Goal: Find specific page/section: Find specific page/section

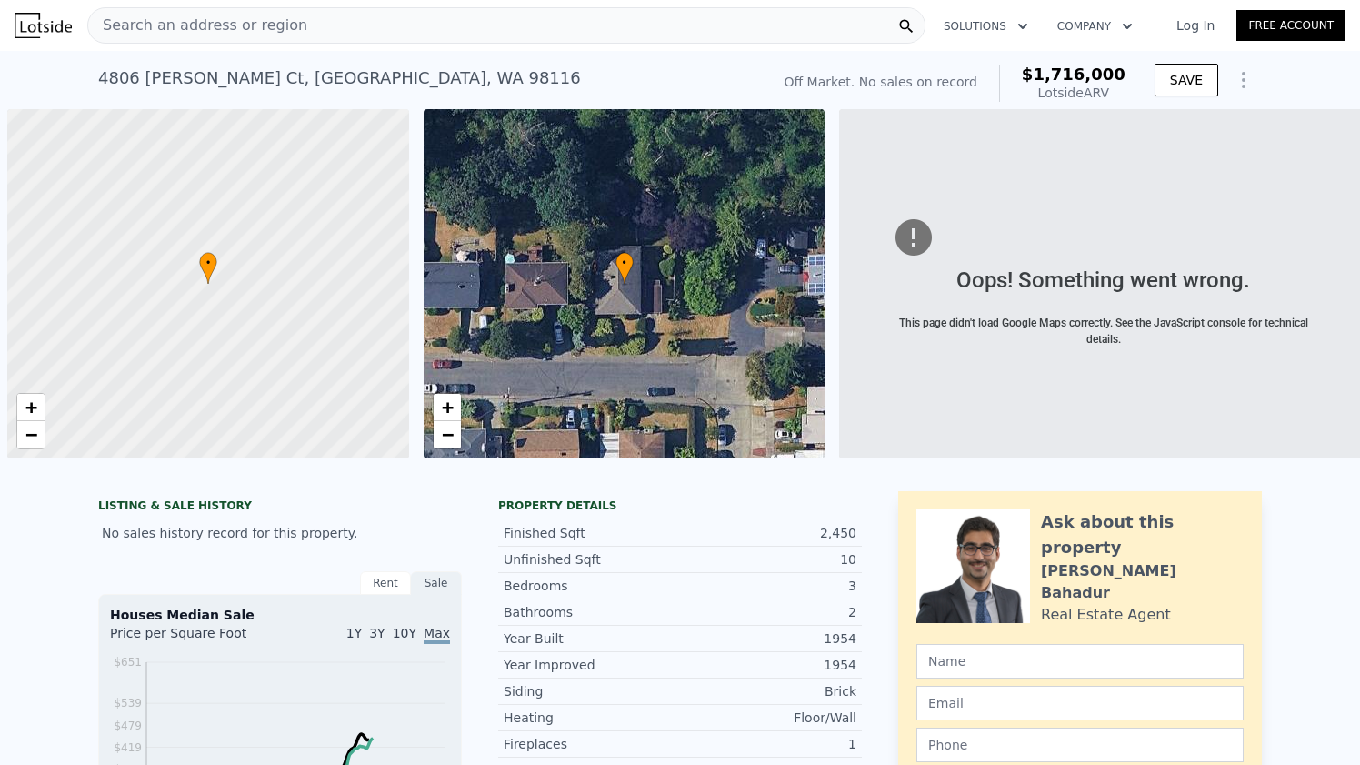
click at [301, 18] on div "Search an address or region" at bounding box center [506, 25] width 838 height 36
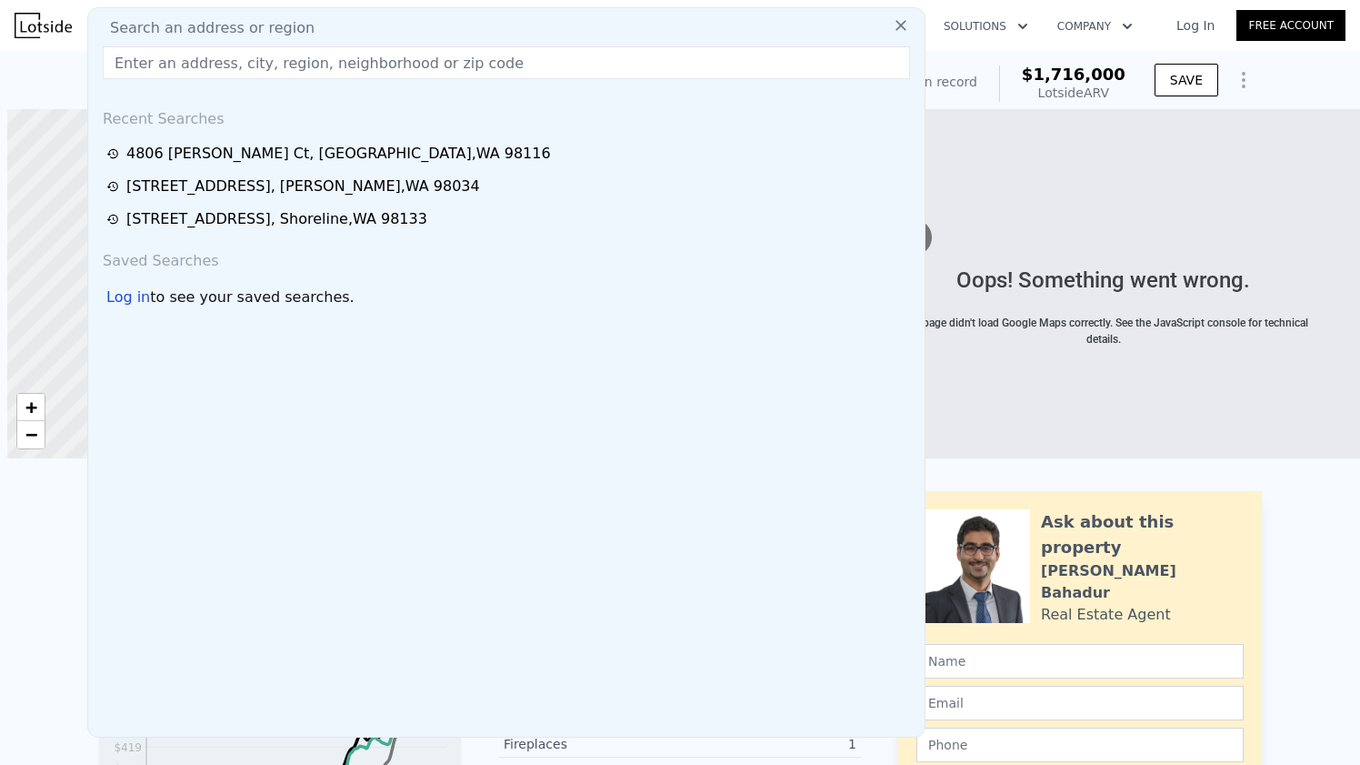
click at [219, 29] on span "Search an address or region" at bounding box center [204, 28] width 219 height 22
click at [220, 57] on input "text" at bounding box center [506, 62] width 807 height 33
paste input "[STREET_ADDRESS]"
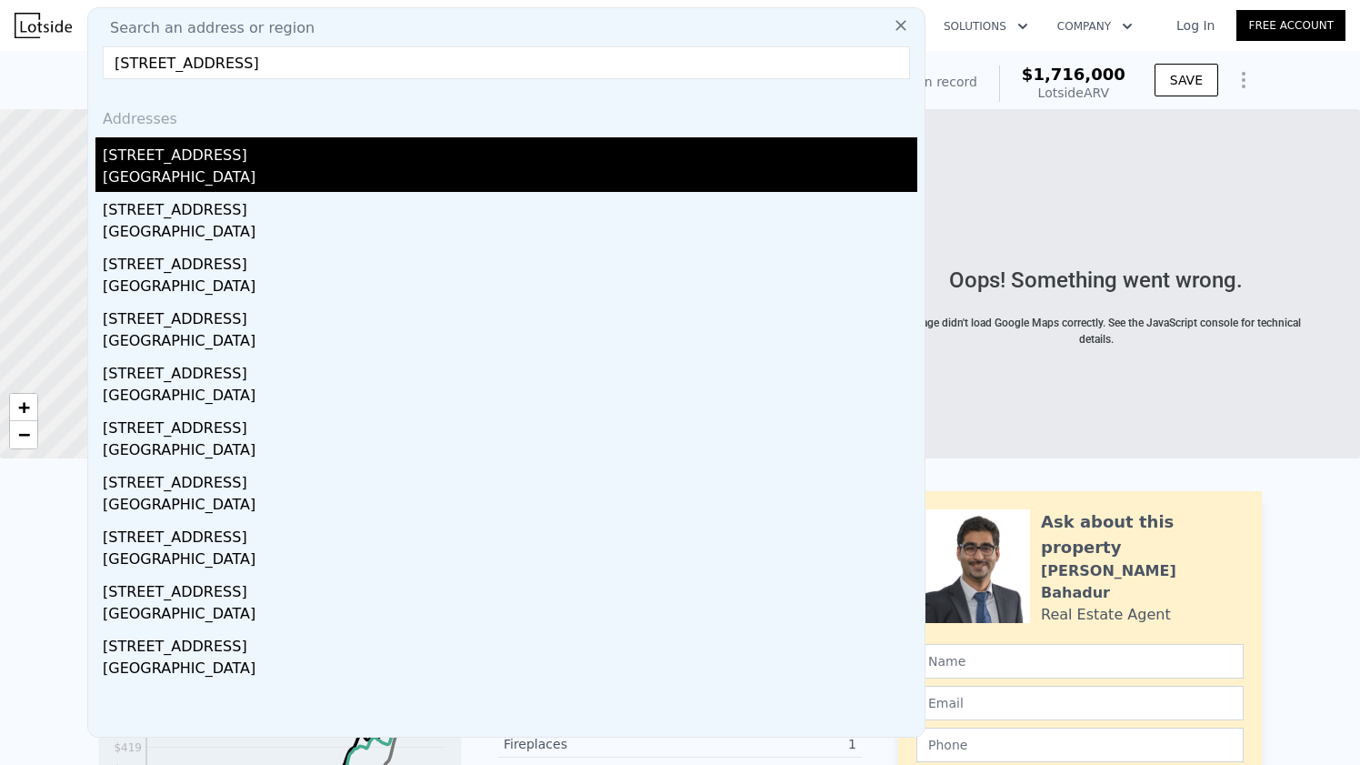
type input "[STREET_ADDRESS]"
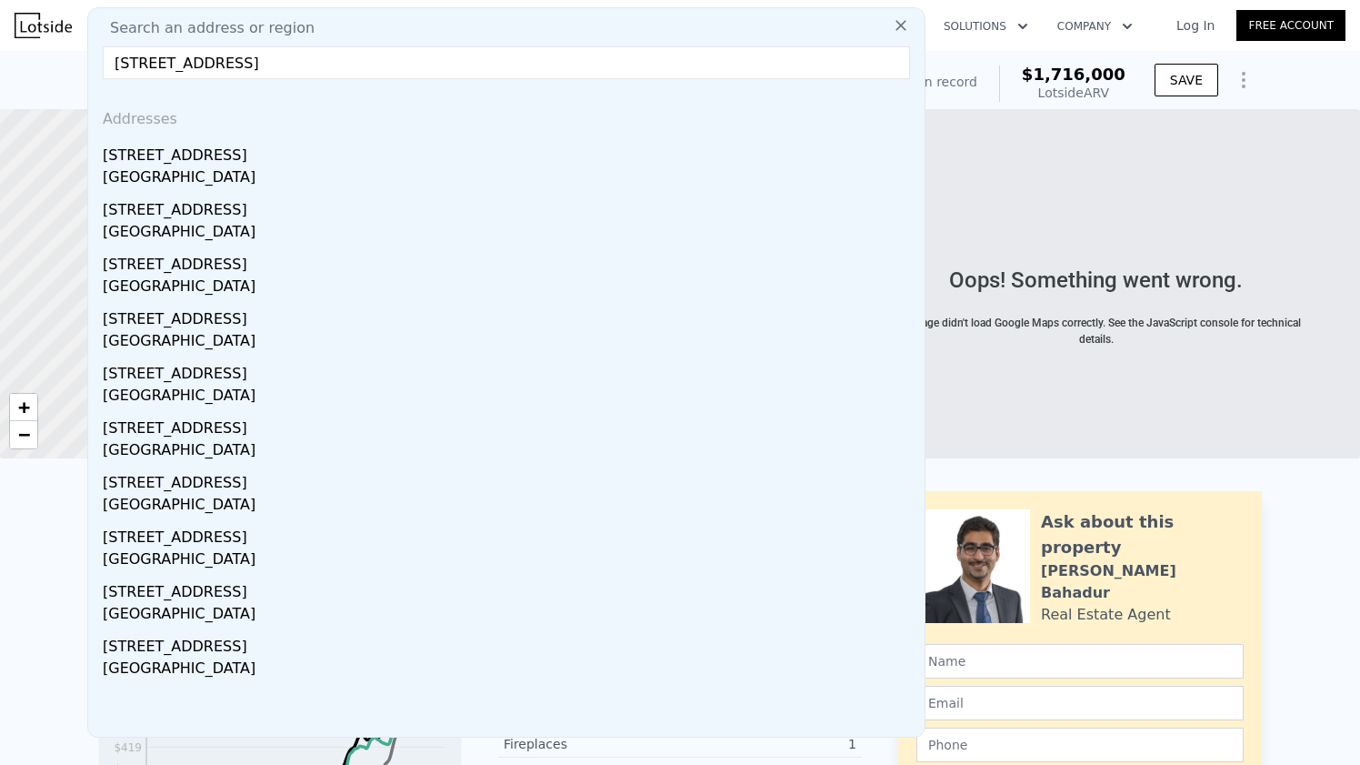
click at [144, 165] on div "[STREET_ADDRESS]" at bounding box center [510, 164] width 815 height 55
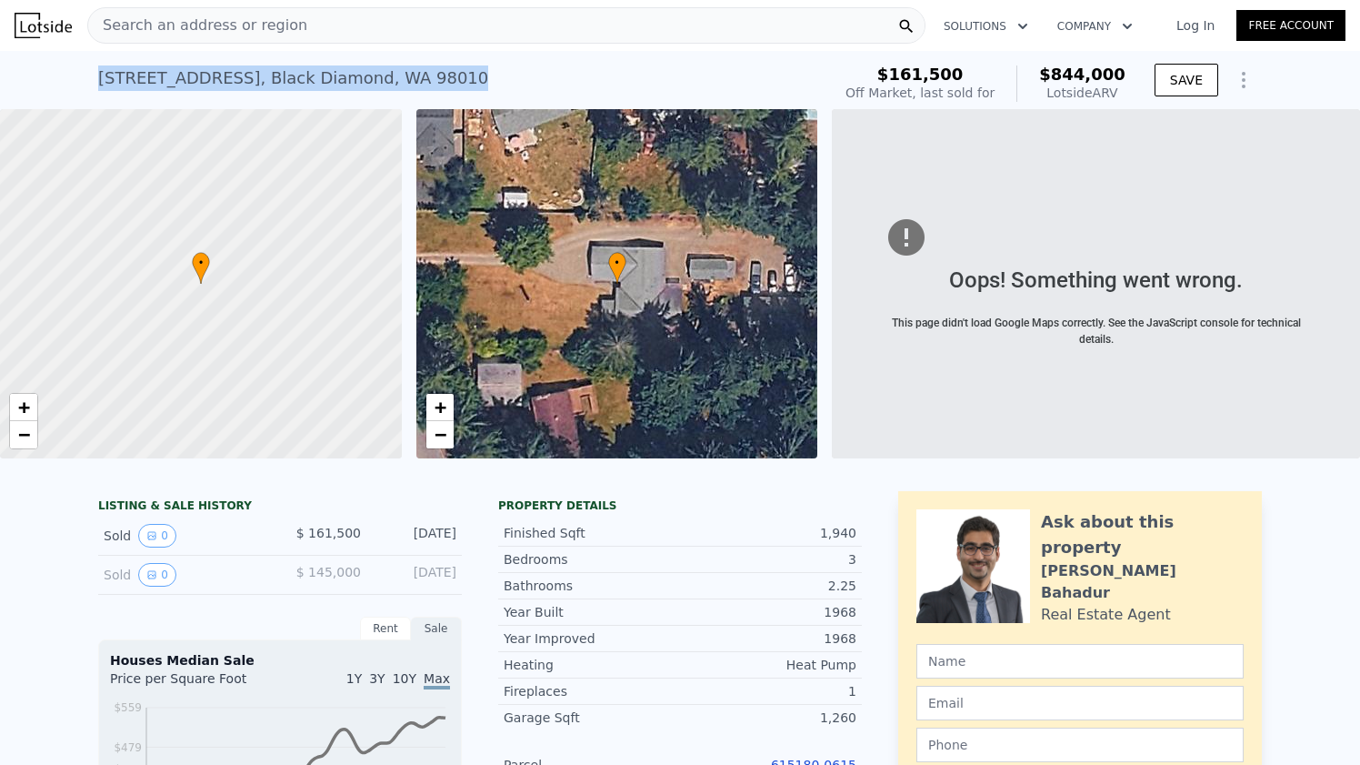
drag, startPoint x: 460, startPoint y: 76, endPoint x: 94, endPoint y: 79, distance: 366.4
click at [94, 79] on div "[STREET_ADDRESS] Sold [DATE] for $161,500 (~ARV $844k ) $161,500 Off Market, la…" at bounding box center [680, 80] width 1360 height 58
copy div "[STREET_ADDRESS]"
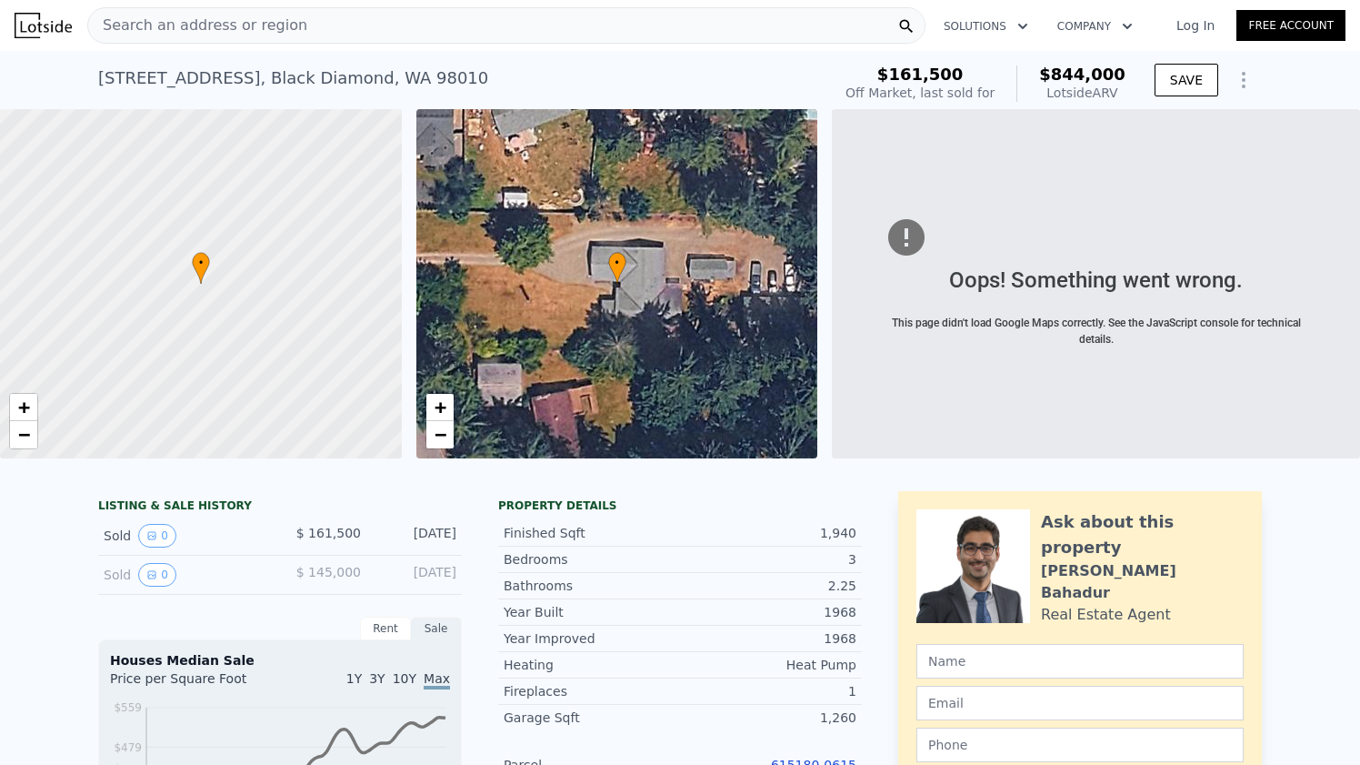
click at [576, 33] on div "Search an address or region" at bounding box center [506, 25] width 838 height 36
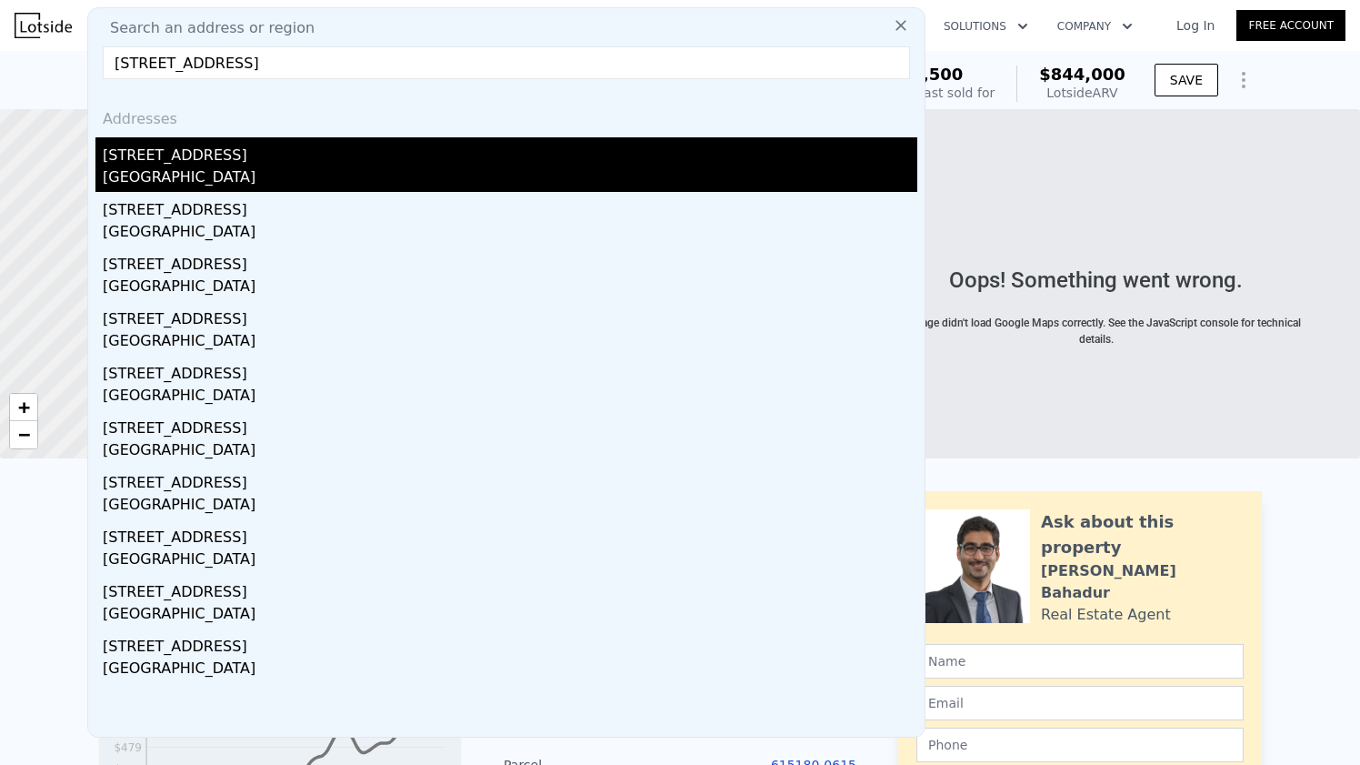
type input "[STREET_ADDRESS]"
click at [271, 152] on div "[STREET_ADDRESS]" at bounding box center [510, 151] width 815 height 29
